Goal: Find specific page/section: Find specific page/section

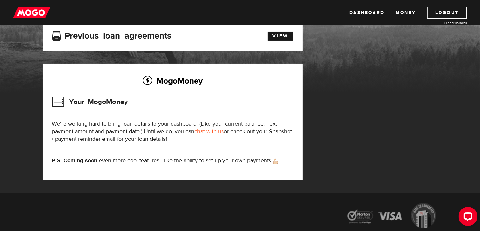
scroll to position [30, 0]
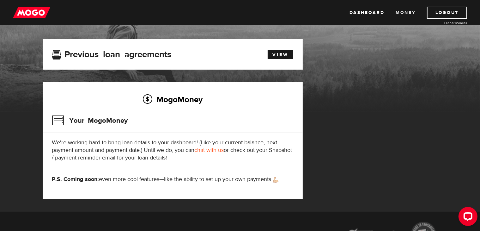
click at [402, 14] on link "Money" at bounding box center [405, 13] width 20 height 12
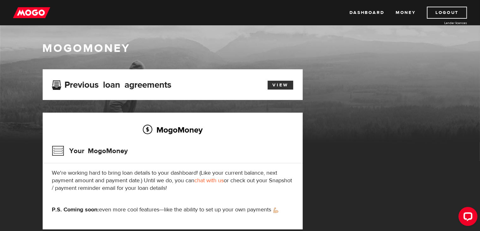
click at [280, 84] on link "View" at bounding box center [280, 85] width 26 height 9
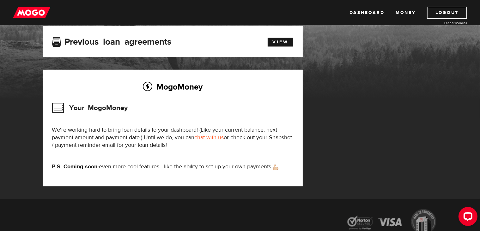
scroll to position [23, 0]
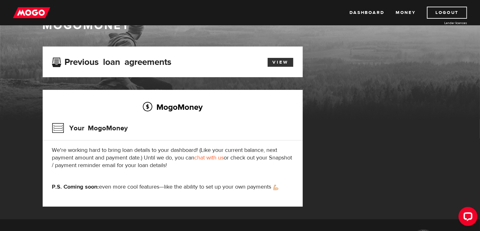
click at [284, 63] on link "View" at bounding box center [280, 62] width 26 height 9
